Goal: Transaction & Acquisition: Subscribe to service/newsletter

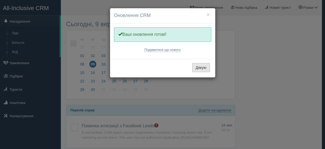
click at [199, 65] on button "Дякую" at bounding box center [201, 67] width 18 height 9
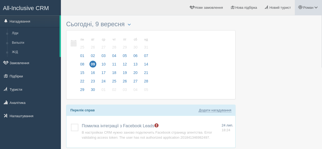
click at [317, 7] on span at bounding box center [316, 7] width 3 height 3
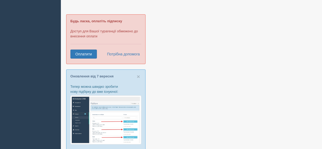
scroll to position [508, 0]
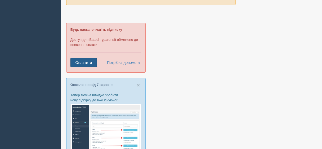
click at [90, 59] on link "Оплатити" at bounding box center [83, 62] width 26 height 9
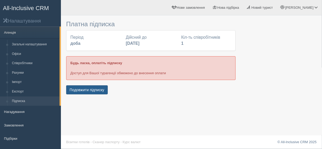
click at [97, 89] on button "Подовжити підписку" at bounding box center [87, 89] width 42 height 9
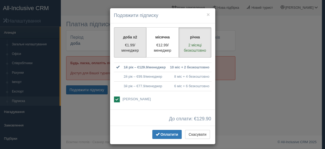
click at [124, 38] on p "доба x2" at bounding box center [131, 36] width 26 height 5
radio input "true"
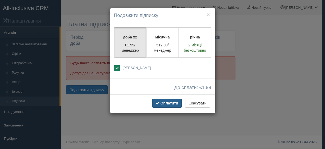
click at [168, 102] on span "Оплатити" at bounding box center [170, 103] width 18 height 4
